Goal: Transaction & Acquisition: Purchase product/service

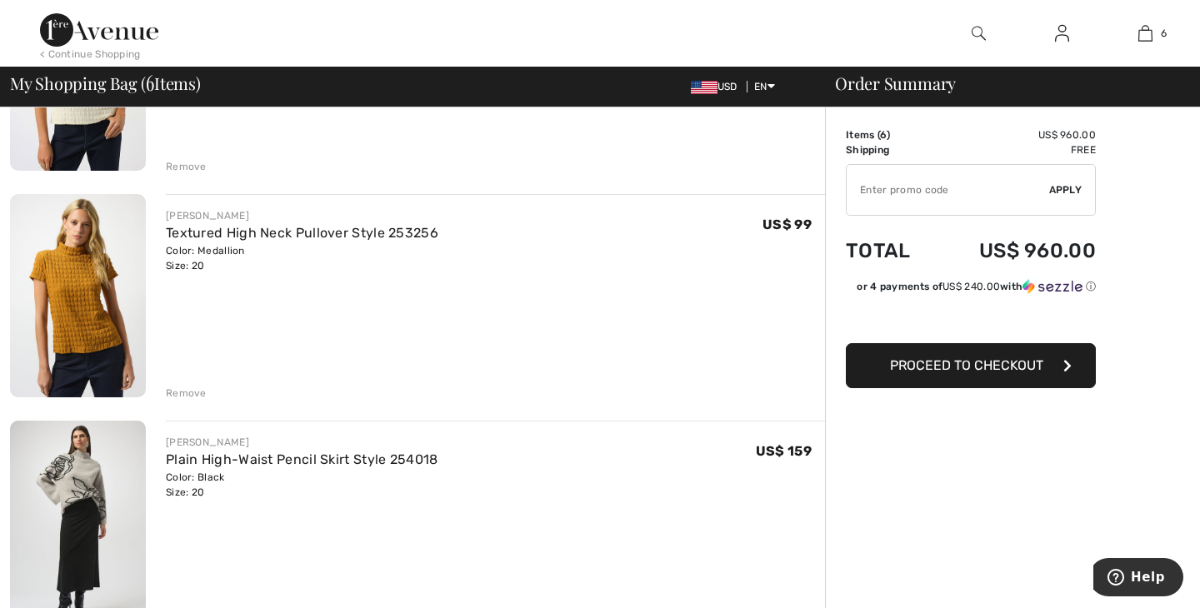
scroll to position [959, 0]
click at [1006, 366] on span "Proceed to Checkout" at bounding box center [966, 365] width 153 height 16
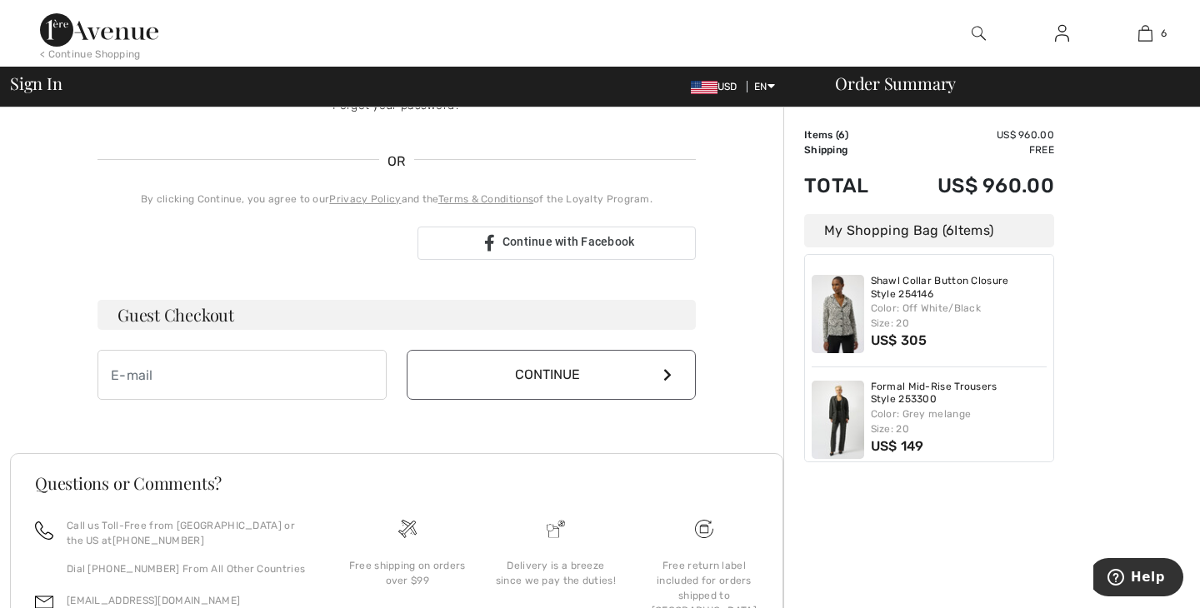
scroll to position [344, 0]
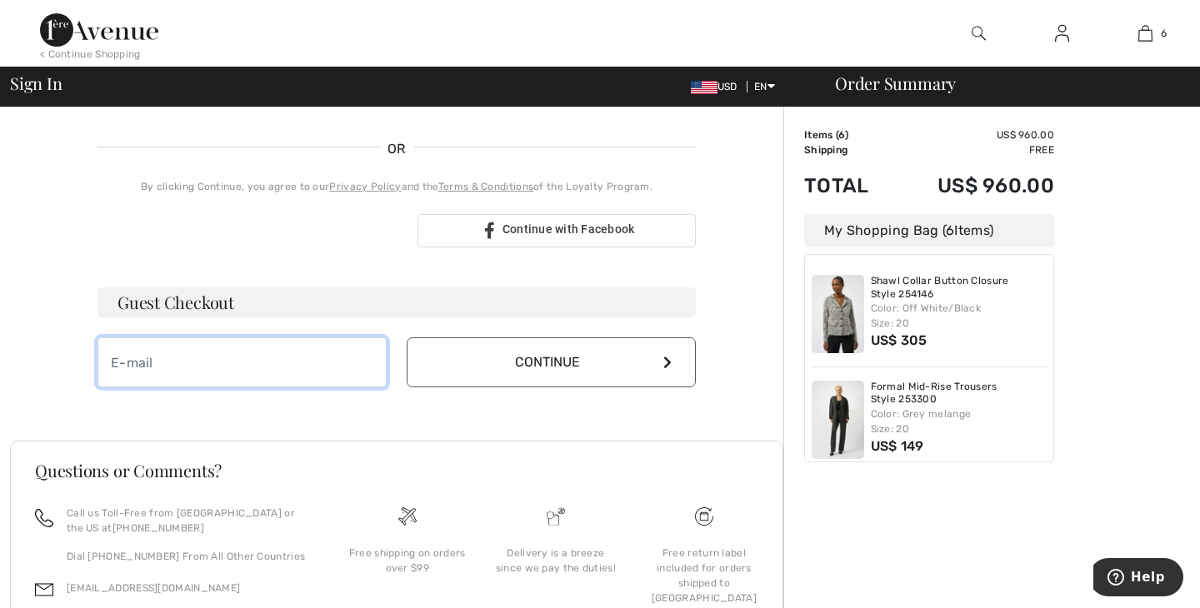
click at [253, 349] on input "email" at bounding box center [241, 362] width 289 height 50
type input "[EMAIL_ADDRESS][DOMAIN_NAME]"
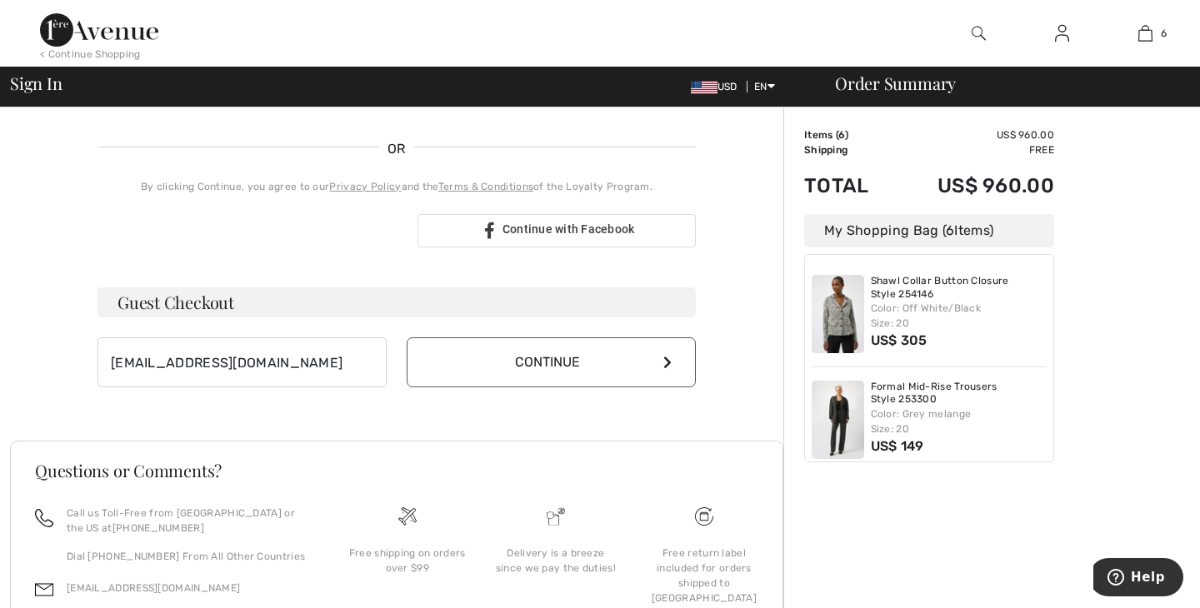
click at [669, 360] on icon at bounding box center [667, 362] width 8 height 13
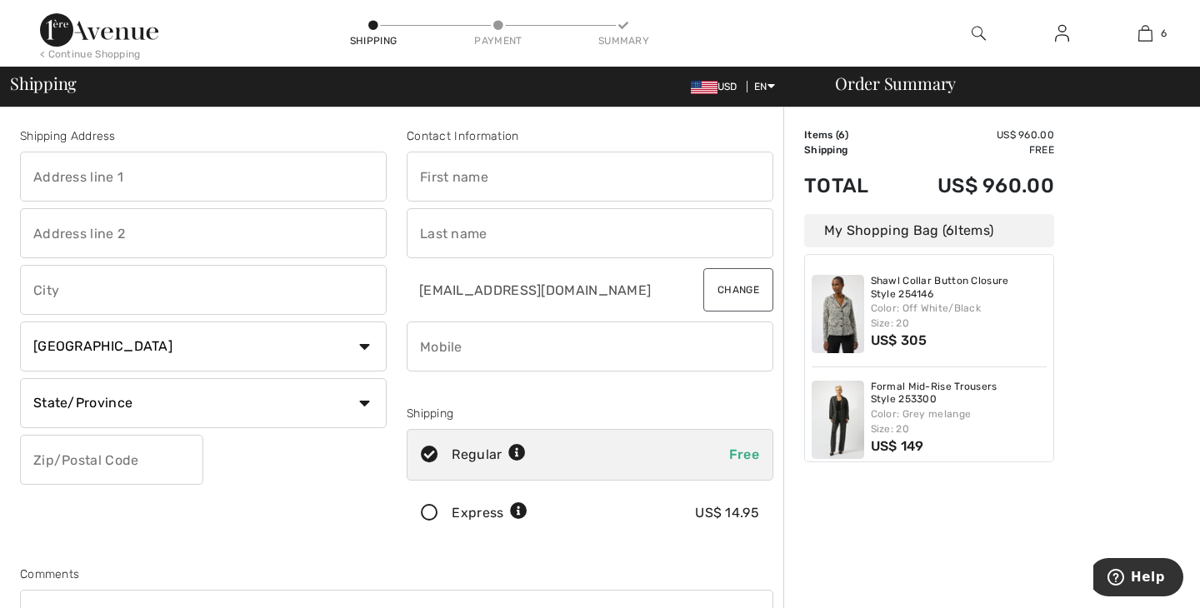
click at [148, 175] on input "text" at bounding box center [203, 177] width 367 height 50
type input "[STREET_ADDRESS]"
type input "[GEOGRAPHIC_DATA]"
select select "US"
select select "NJ"
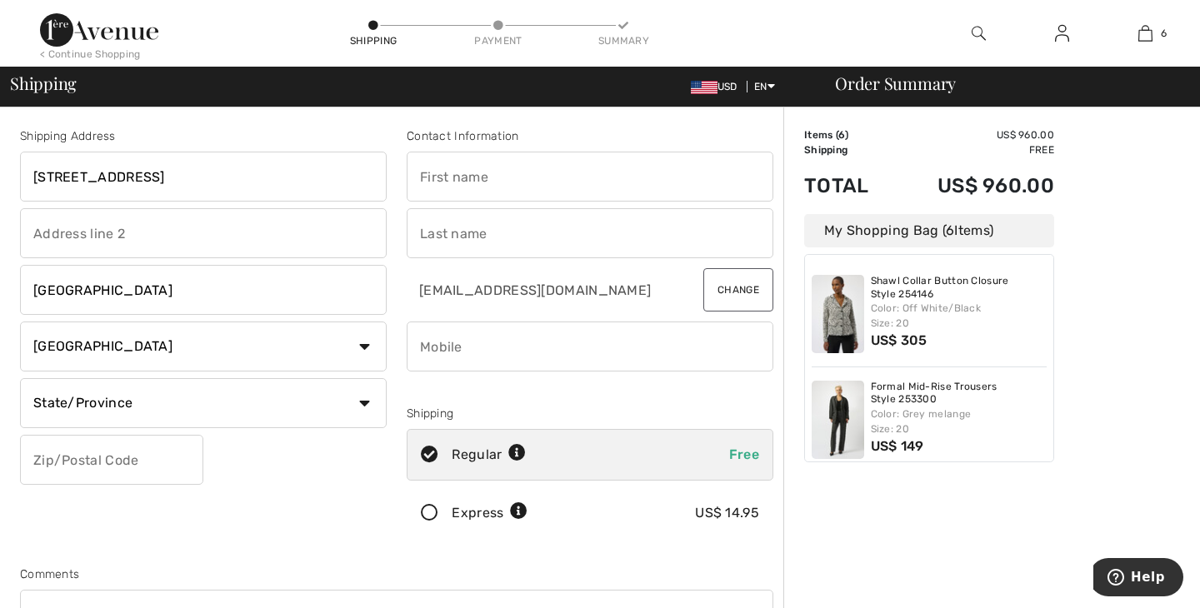
type input "08081"
type input "[PERSON_NAME]"
type input "Green"
type input "8567284311"
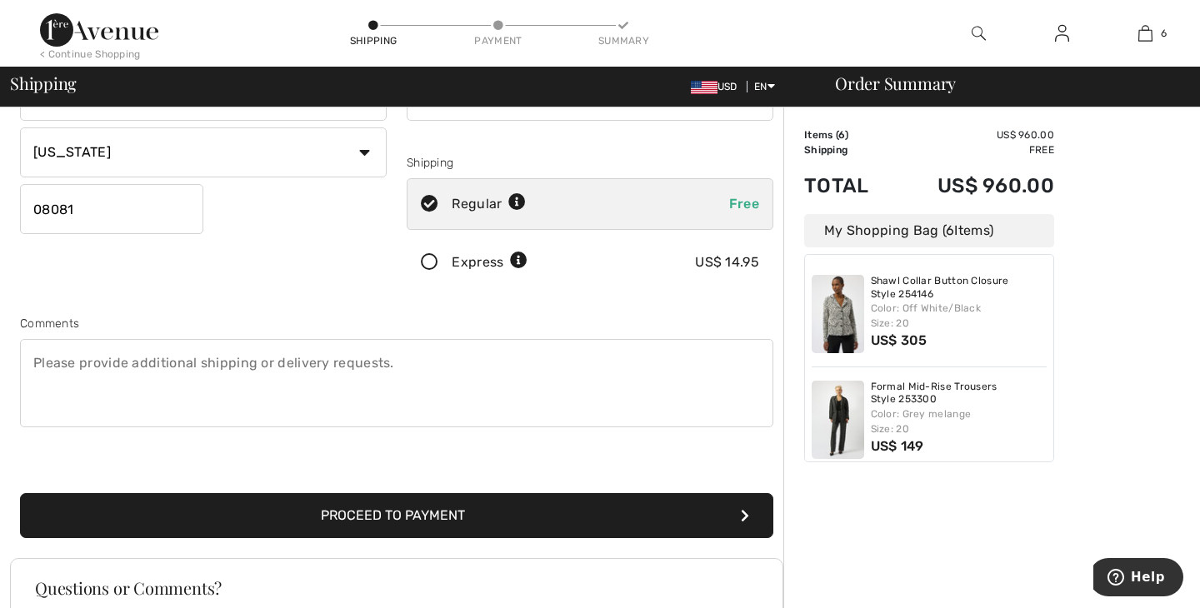
scroll to position [322, 0]
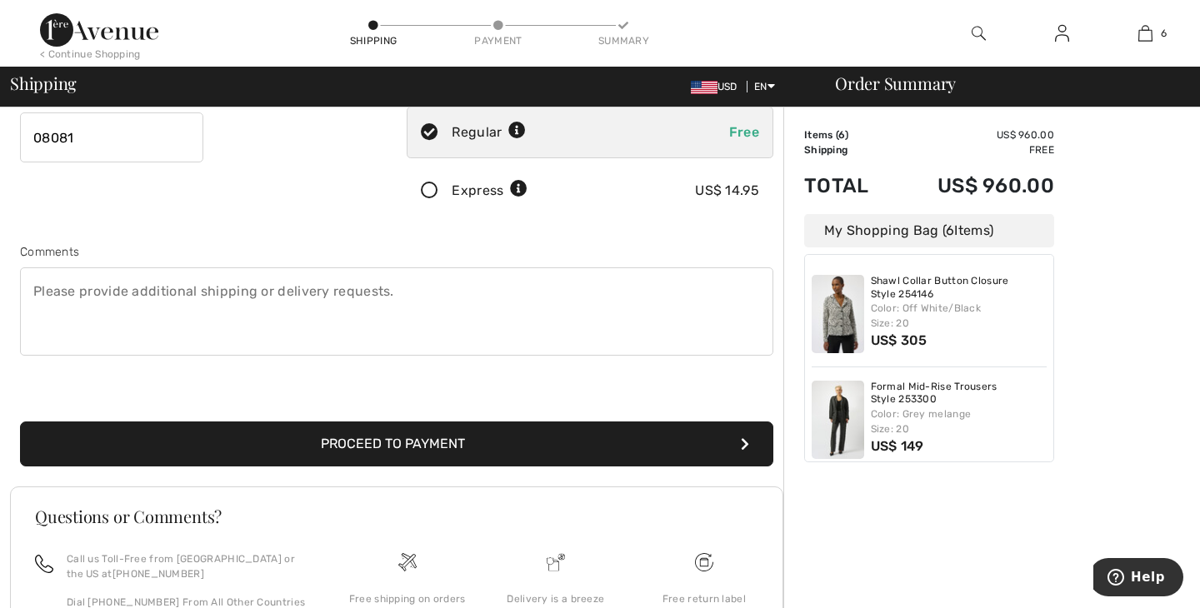
click at [496, 444] on button "Proceed to Payment" at bounding box center [396, 444] width 753 height 45
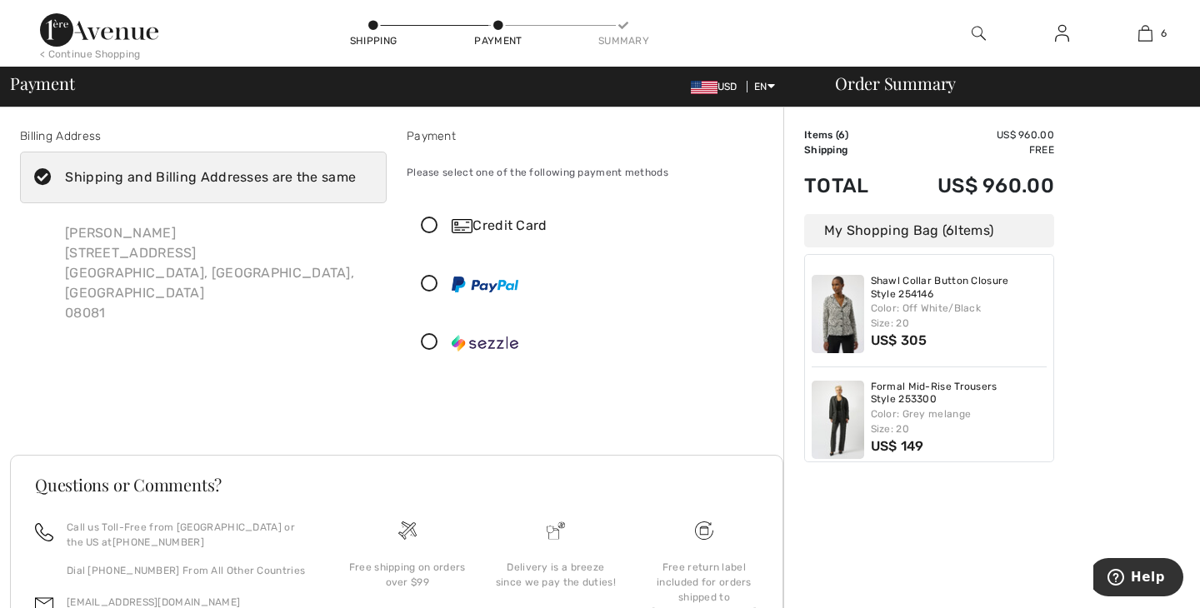
click at [430, 227] on icon at bounding box center [429, 225] width 44 height 17
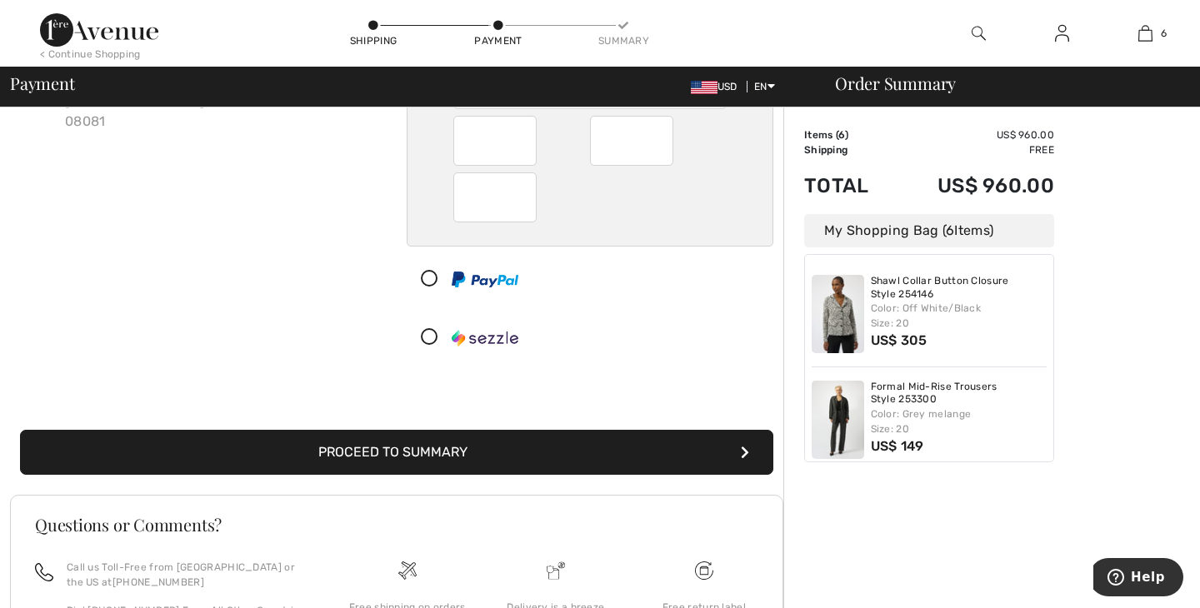
scroll to position [192, 0]
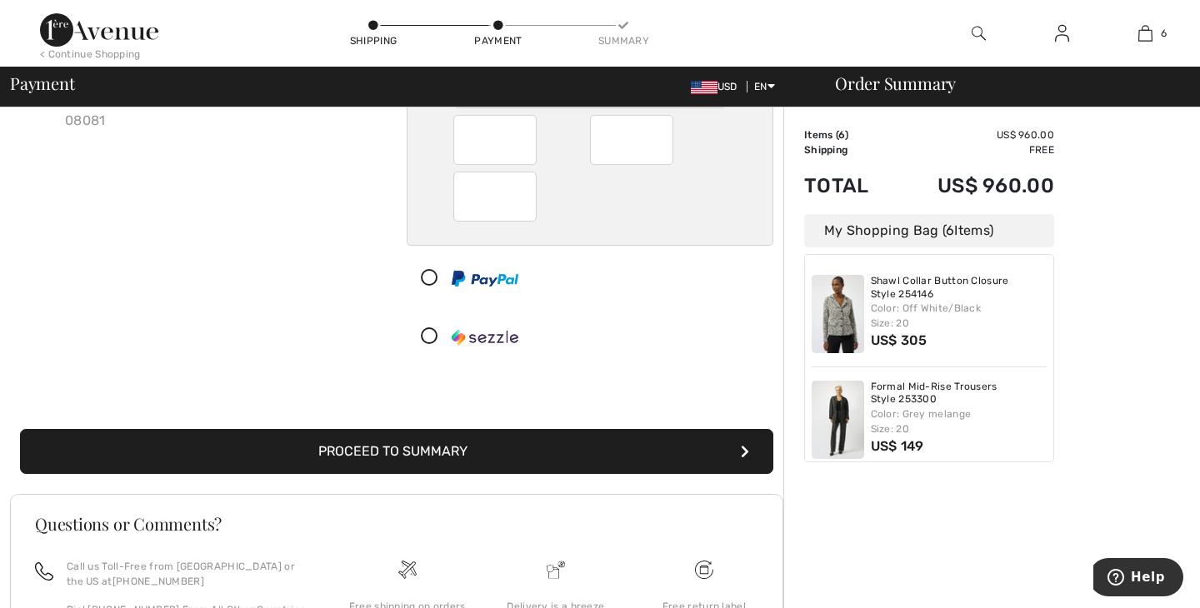
click at [503, 447] on button "Proceed to Summary" at bounding box center [396, 451] width 753 height 45
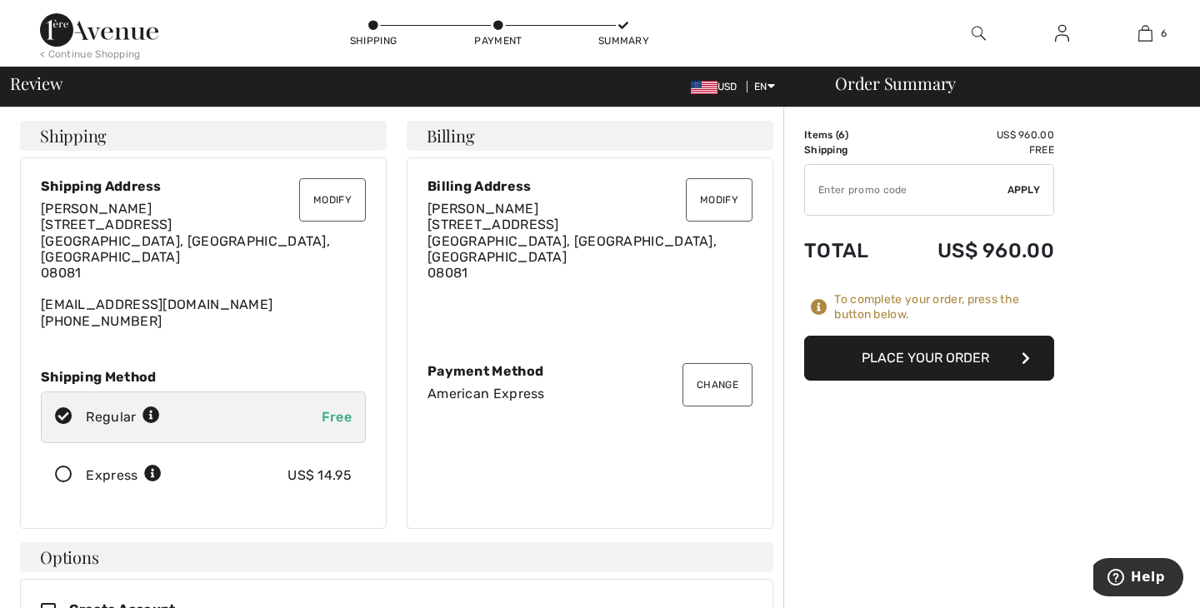
click at [966, 354] on button "Place Your Order" at bounding box center [929, 358] width 250 height 45
